Goal: Task Accomplishment & Management: Use online tool/utility

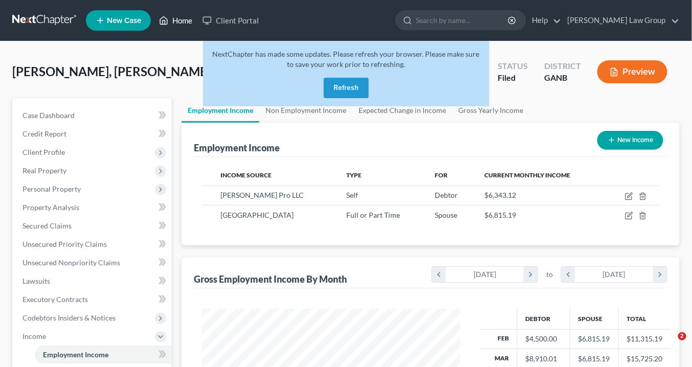
drag, startPoint x: 0, startPoint y: 0, endPoint x: 188, endPoint y: 19, distance: 189.3
click at [184, 20] on link "Home" at bounding box center [176, 20] width 44 height 18
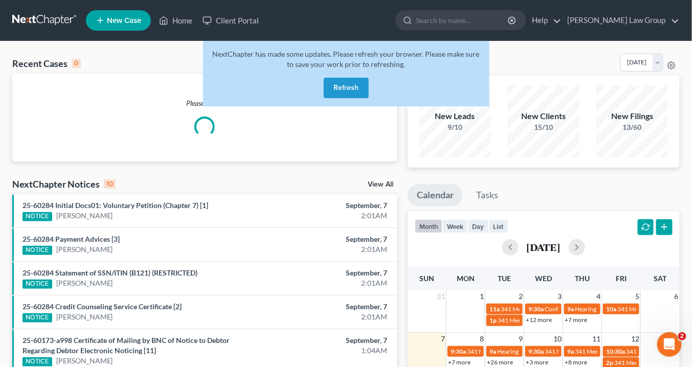
click at [360, 94] on button "Refresh" at bounding box center [346, 88] width 45 height 20
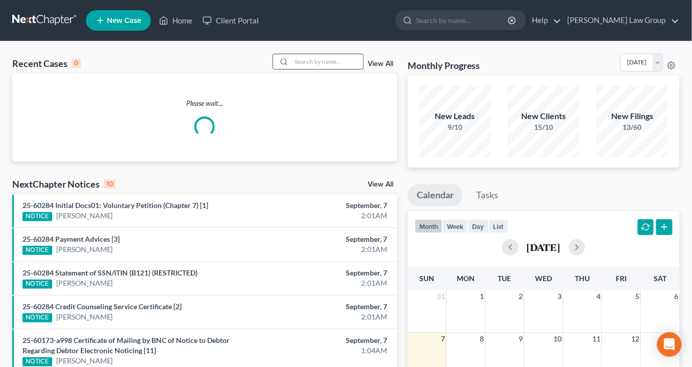
drag, startPoint x: 308, startPoint y: 58, endPoint x: 315, endPoint y: 57, distance: 7.3
click at [308, 57] on input "search" at bounding box center [328, 61] width 72 height 15
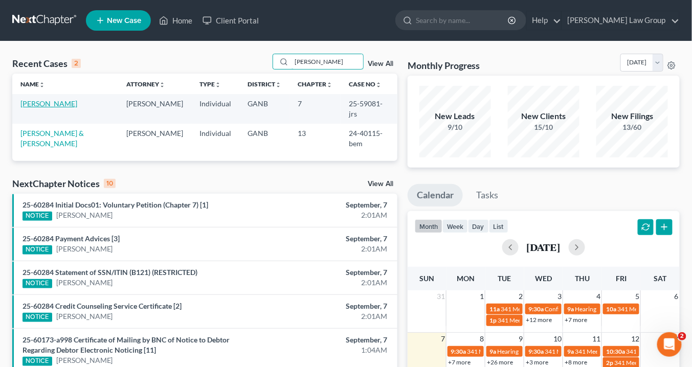
type input "[PERSON_NAME]"
click at [61, 104] on link "[PERSON_NAME]" at bounding box center [48, 103] width 57 height 9
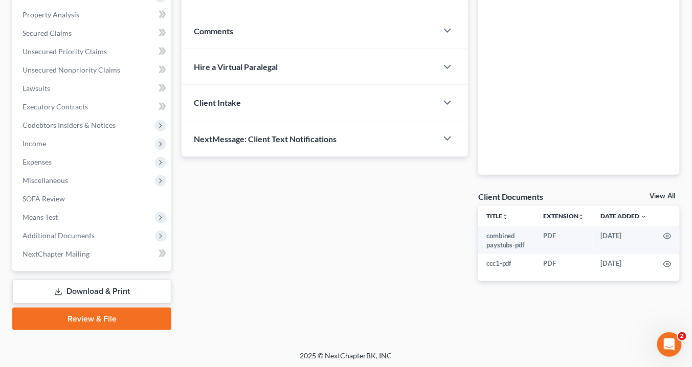
scroll to position [193, 0]
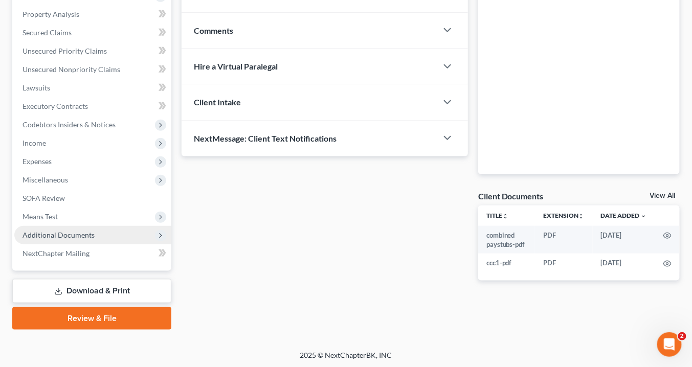
click at [101, 232] on span "Additional Documents" at bounding box center [92, 235] width 157 height 18
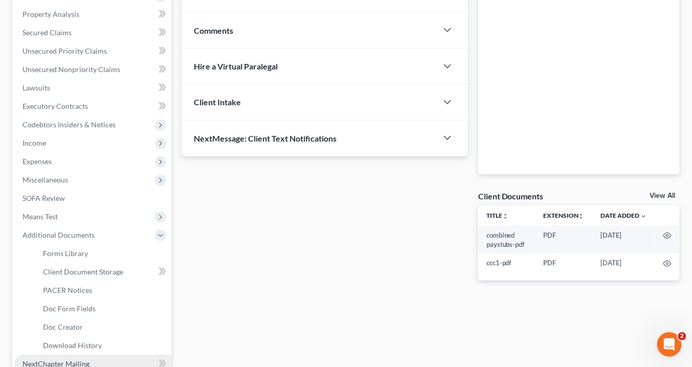
scroll to position [304, 0]
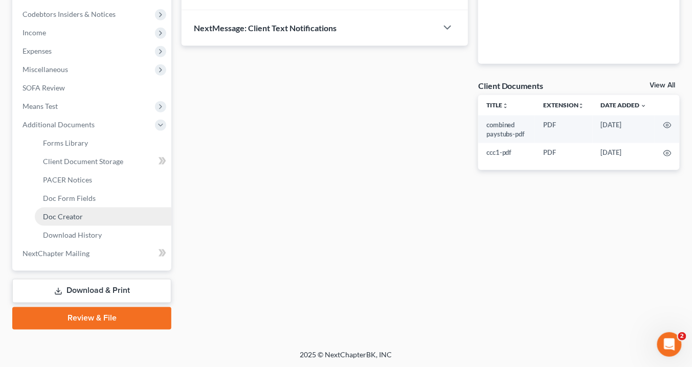
click at [75, 210] on link "Doc Creator" at bounding box center [103, 217] width 137 height 18
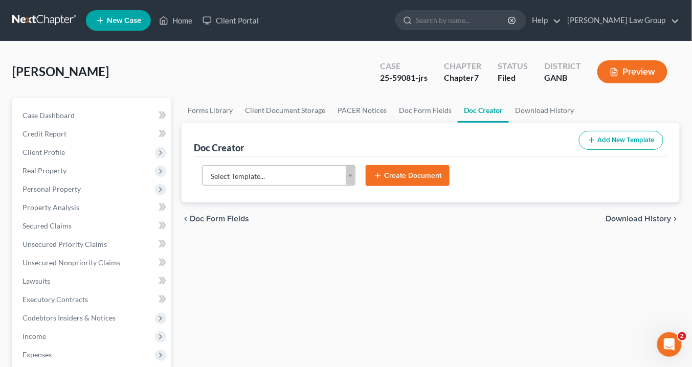
click at [474, 110] on link "Doc Creator" at bounding box center [483, 110] width 51 height 25
click at [351, 172] on body "Home New Case Client Portal [PERSON_NAME] Law Group [EMAIL_ADDRESS][DOMAIN_NAME…" at bounding box center [346, 336] width 692 height 673
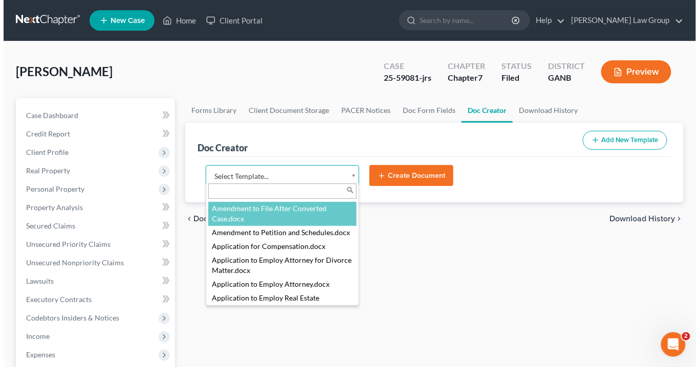
scroll to position [96, 0]
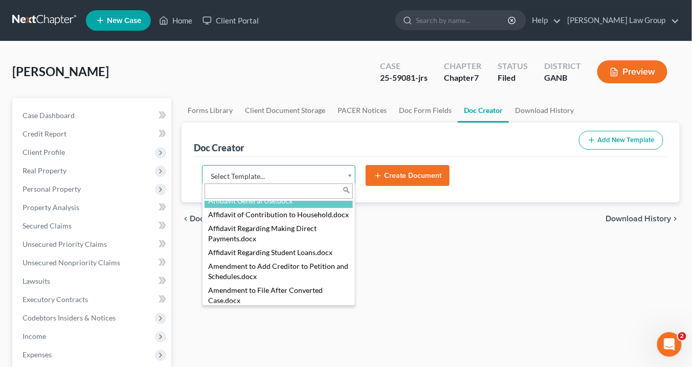
select select "111524"
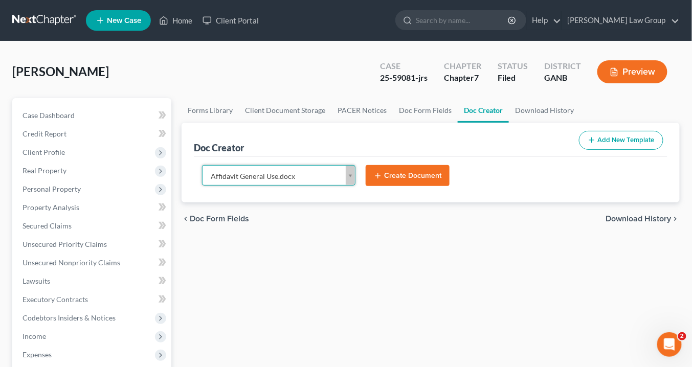
click at [405, 178] on button "Create Document" at bounding box center [408, 175] width 84 height 21
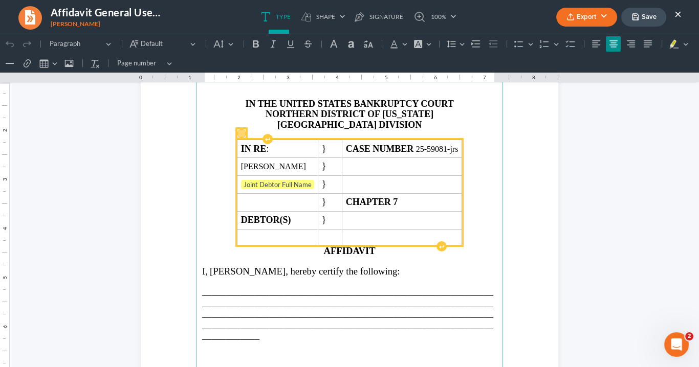
scroll to position [123, 0]
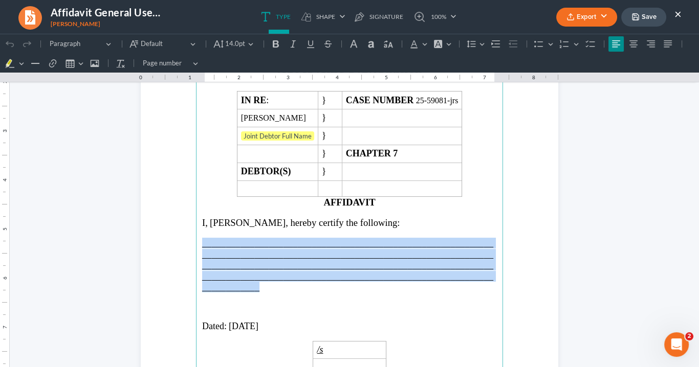
drag, startPoint x: 265, startPoint y: 288, endPoint x: 197, endPoint y: 241, distance: 83.1
click at [197, 241] on main "IN THE UNITED STATES BANKRUPTCY COURT NORTHERN DISTRICT OF [US_STATE] ATLANTA D…" at bounding box center [349, 254] width 307 height 442
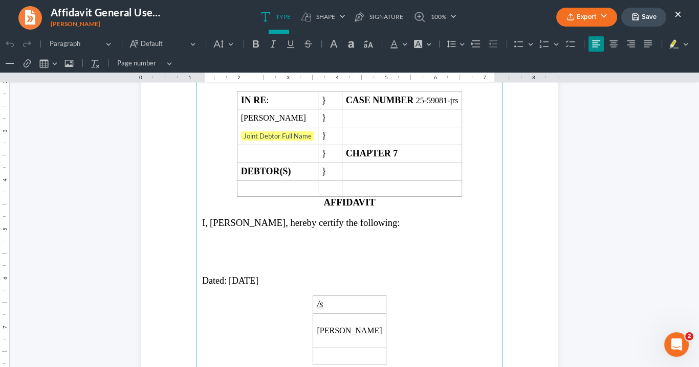
click at [211, 238] on p "Rich Text Editor, page-0-main" at bounding box center [349, 242] width 295 height 9
